Goal: Task Accomplishment & Management: Manage account settings

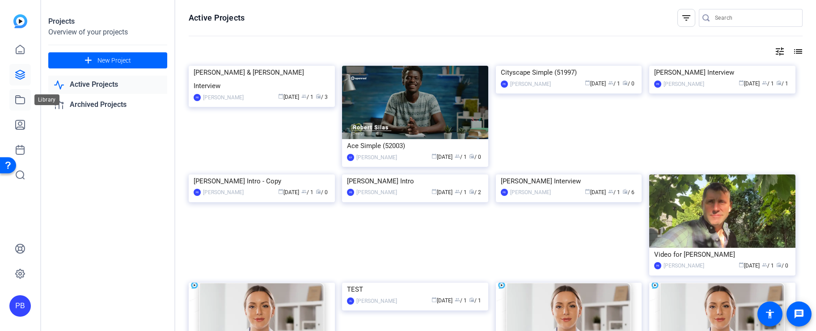
click at [21, 104] on icon at bounding box center [20, 100] width 9 height 8
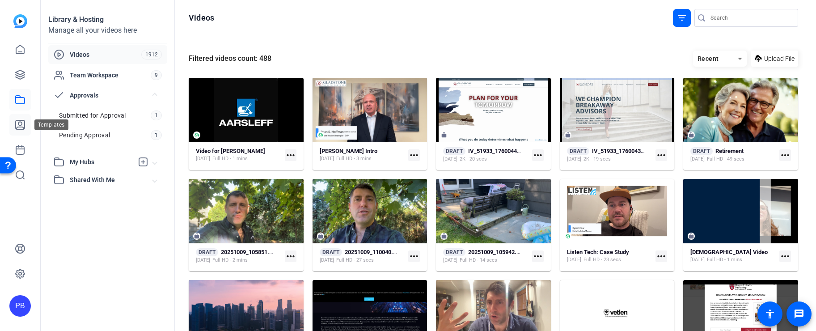
click at [20, 124] on icon at bounding box center [20, 124] width 11 height 11
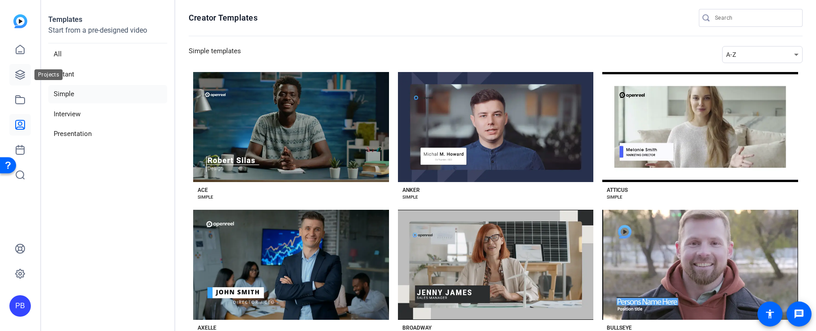
click at [21, 72] on icon at bounding box center [20, 74] width 11 height 11
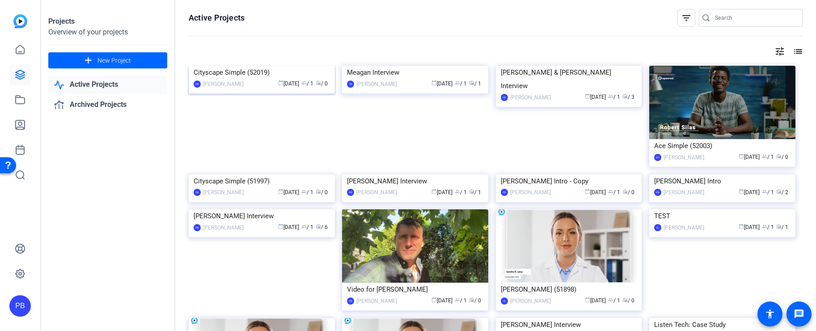
click at [259, 66] on img at bounding box center [262, 66] width 146 height 0
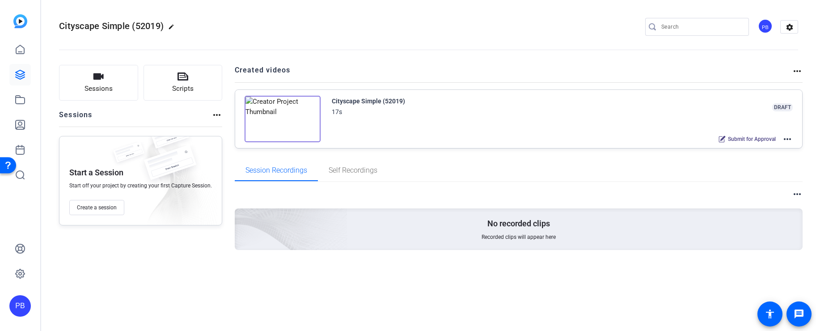
click at [784, 143] on mat-icon "more_horiz" at bounding box center [787, 139] width 11 height 11
click at [776, 146] on span "Edit in Creator" at bounding box center [755, 149] width 62 height 11
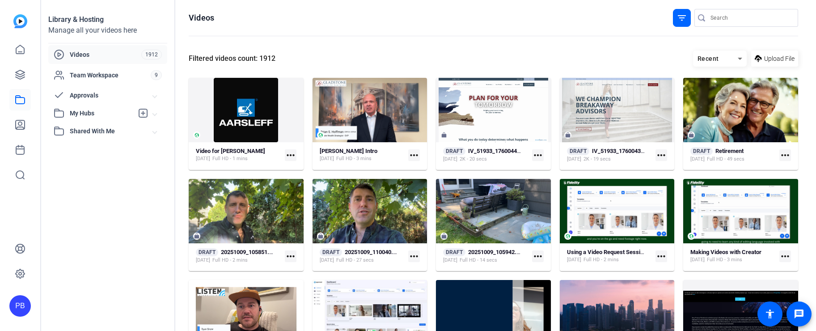
click at [99, 118] on mat-expansion-panel-header "My Hubs" at bounding box center [107, 113] width 119 height 18
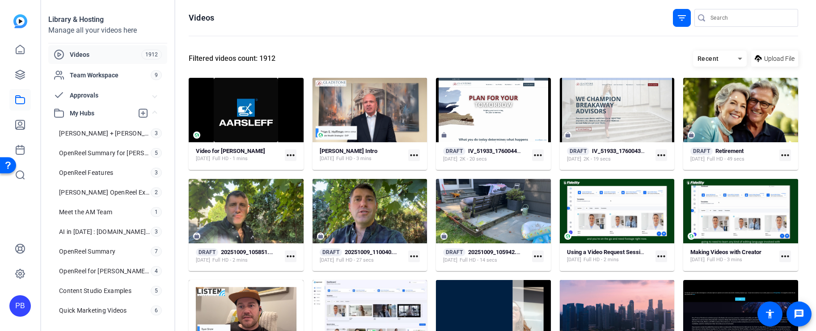
click at [104, 95] on span "Approvals" at bounding box center [111, 95] width 83 height 9
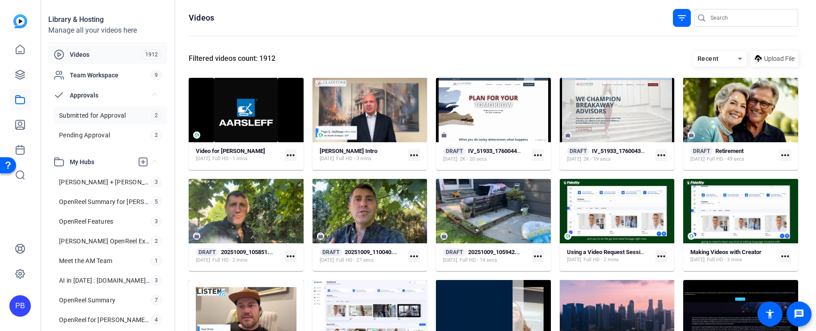
click at [116, 119] on span "Submitted for Approval" at bounding box center [92, 115] width 67 height 9
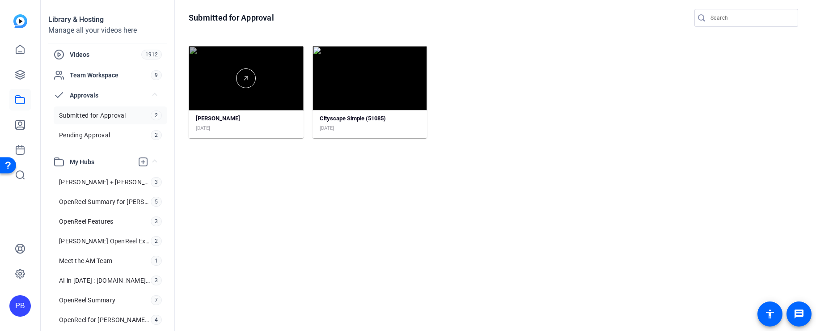
click at [264, 100] on div at bounding box center [246, 78] width 115 height 64
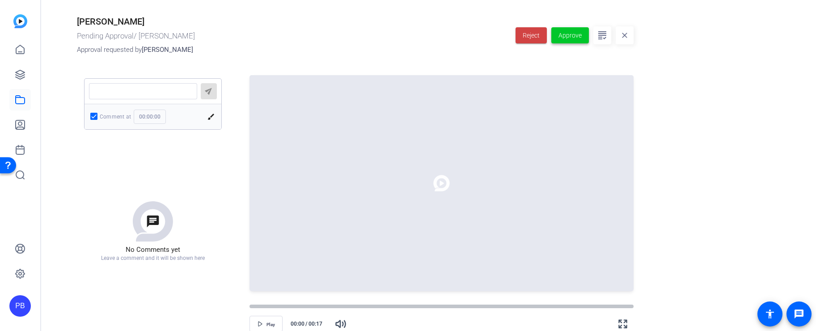
click at [565, 33] on span "Approve" at bounding box center [569, 35] width 23 height 9
